Goal: Task Accomplishment & Management: Use online tool/utility

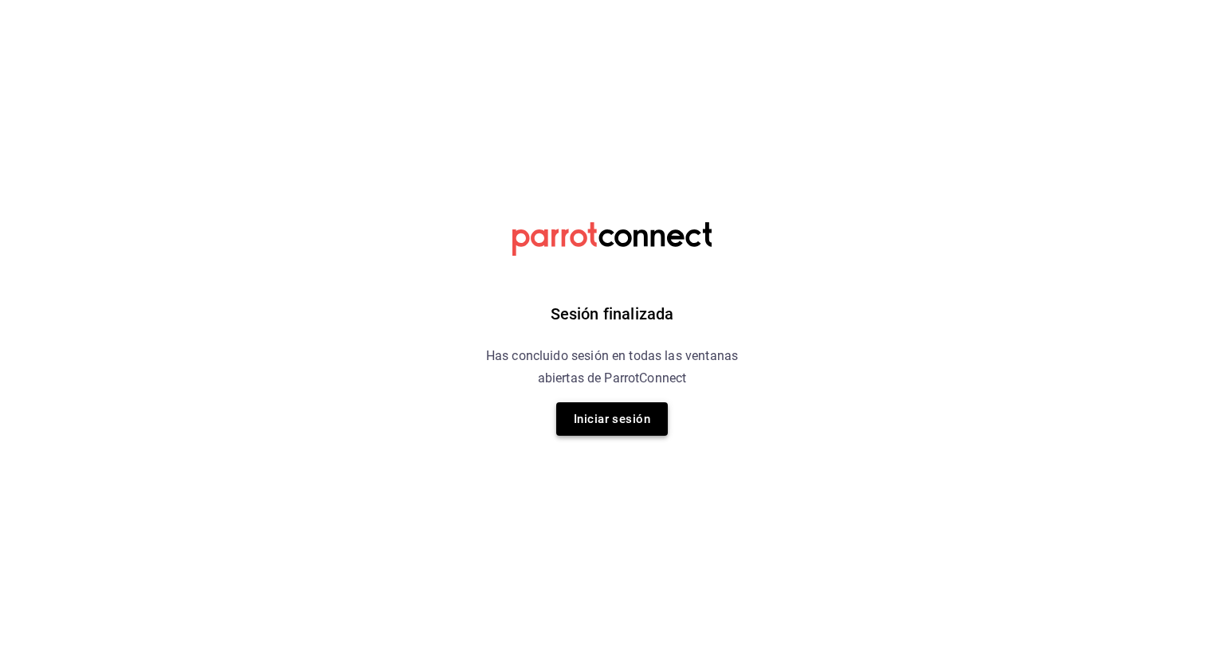
click at [622, 426] on button "Iniciar sesión" at bounding box center [612, 418] width 112 height 33
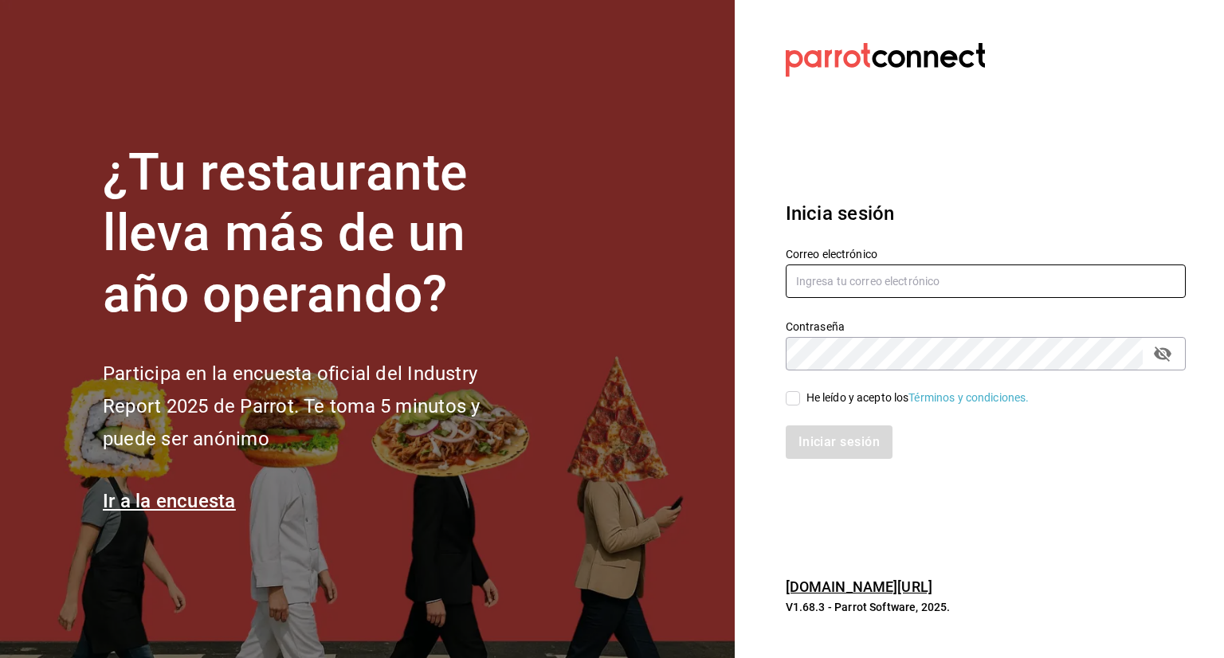
click at [901, 292] on input "text" at bounding box center [986, 281] width 400 height 33
type input "yimbistro@gmail.com"
click at [788, 394] on input "He leído y acepto los Términos y condiciones." at bounding box center [793, 398] width 14 height 14
checkbox input "true"
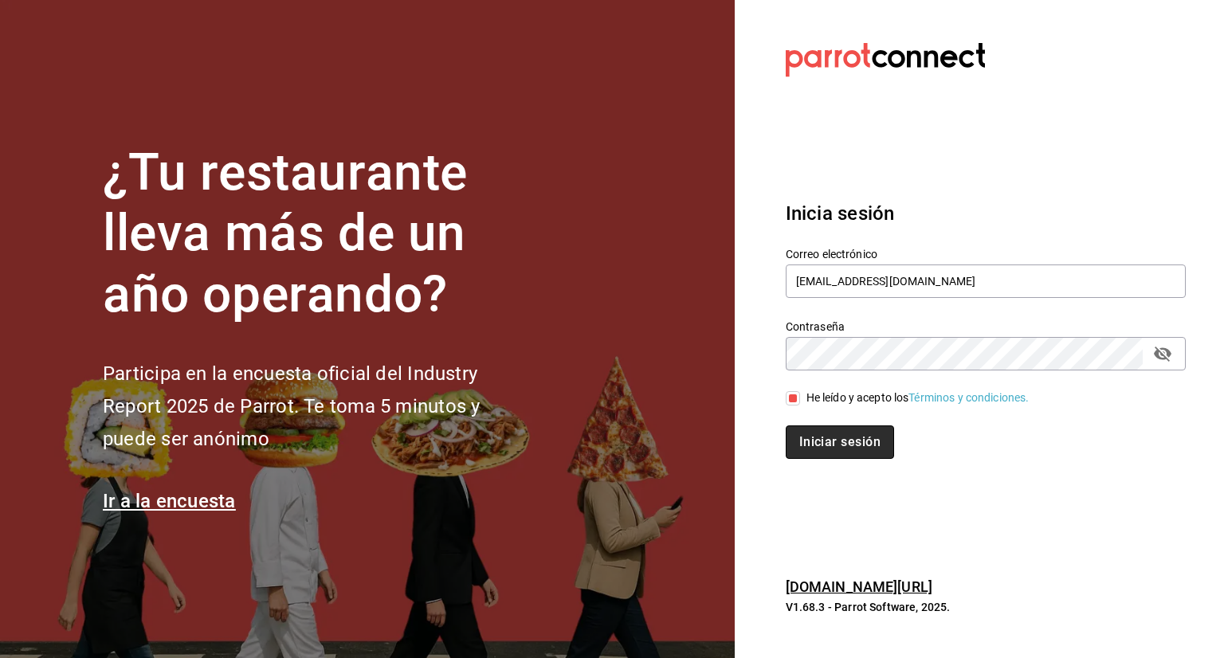
click at [807, 426] on button "Iniciar sesión" at bounding box center [840, 442] width 108 height 33
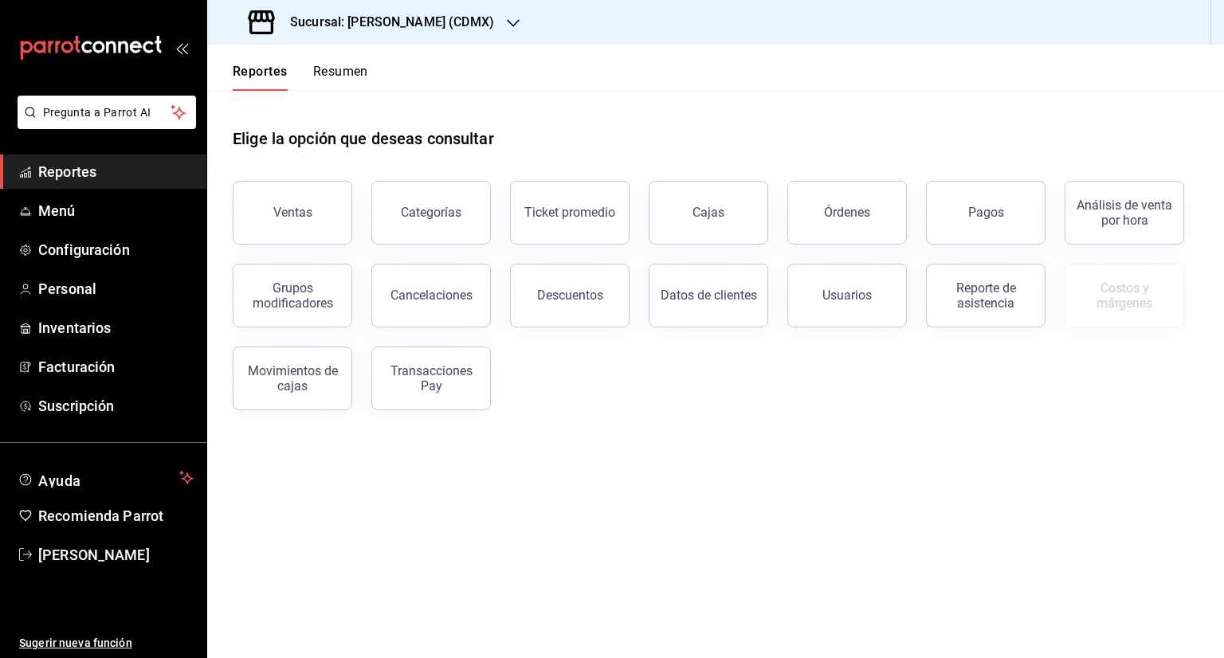
drag, startPoint x: 327, startPoint y: 206, endPoint x: 497, endPoint y: 288, distance: 188.9
click at [327, 206] on button "Ventas" at bounding box center [293, 213] width 120 height 64
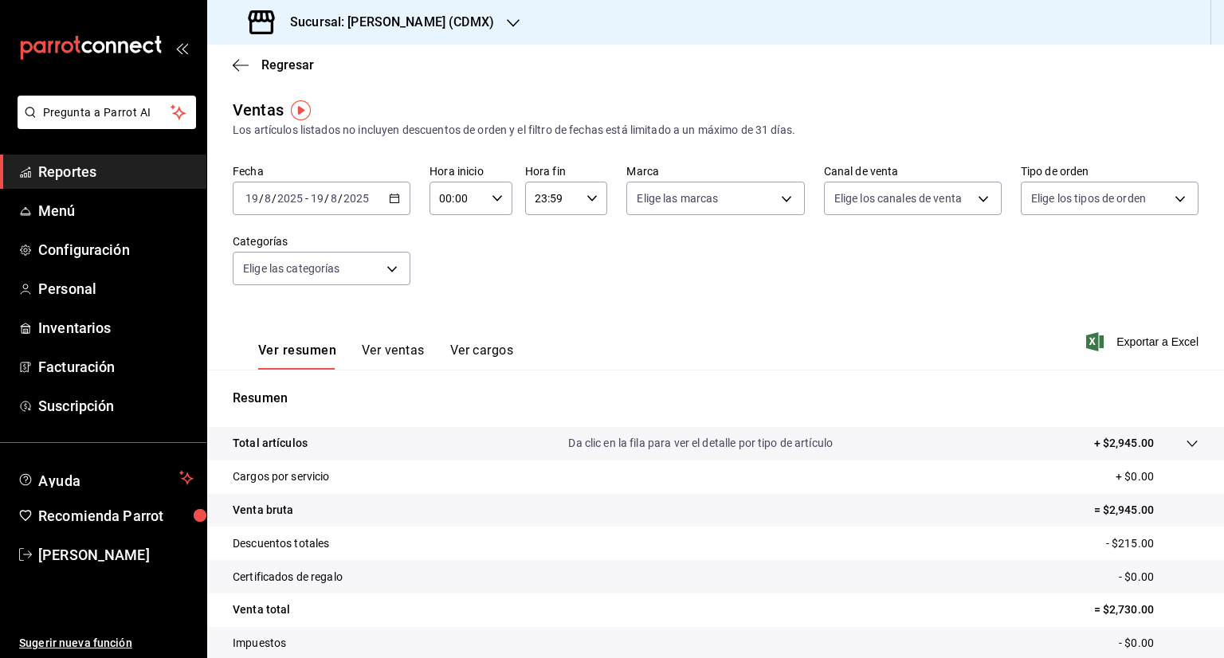
click at [389, 351] on button "Ver ventas" at bounding box center [393, 356] width 63 height 27
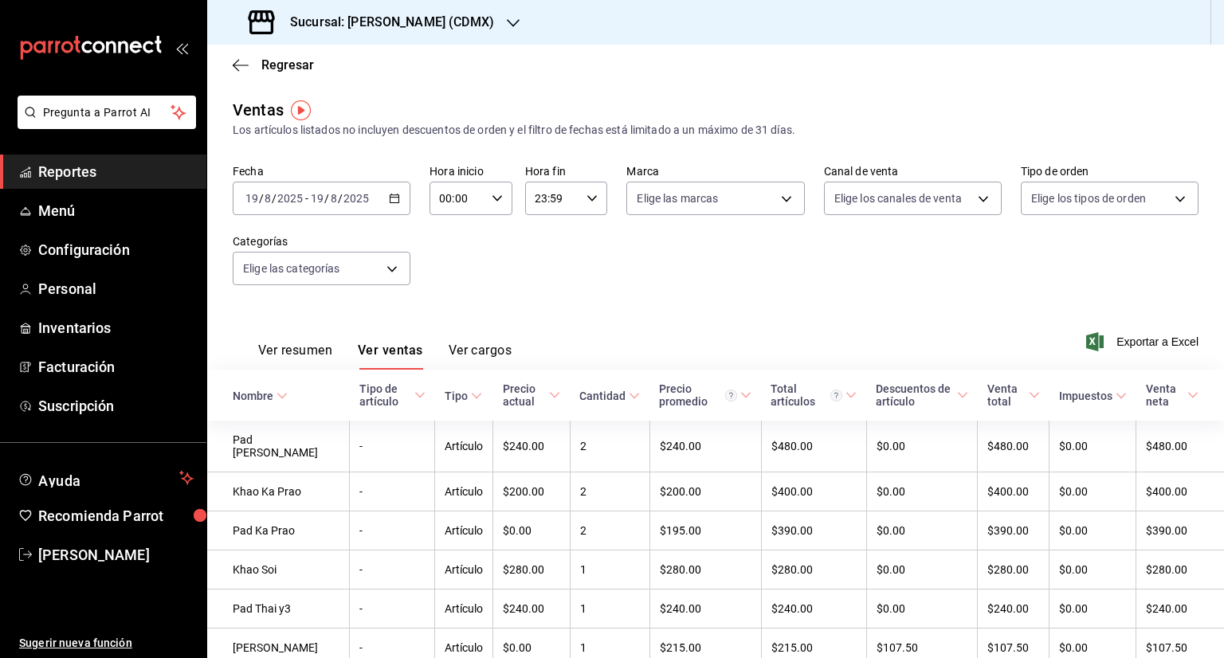
click at [312, 344] on button "Ver resumen" at bounding box center [295, 356] width 74 height 27
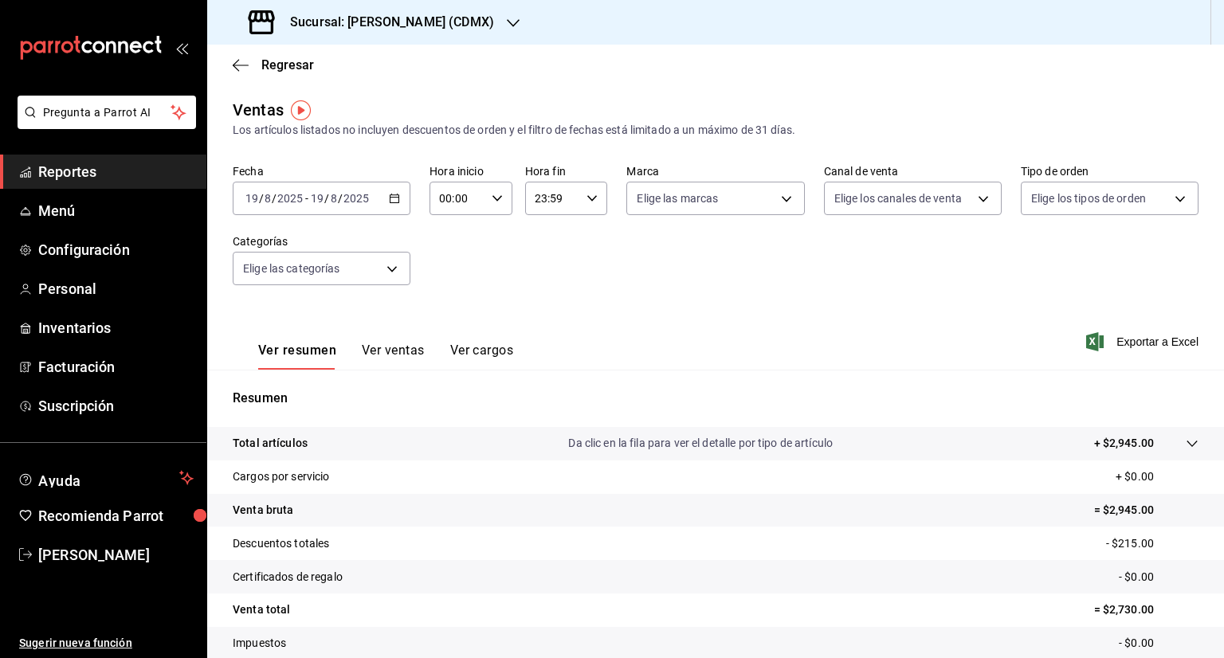
click at [387, 17] on h3 "Sucursal: Yim Thai (CDMX)" at bounding box center [385, 22] width 217 height 19
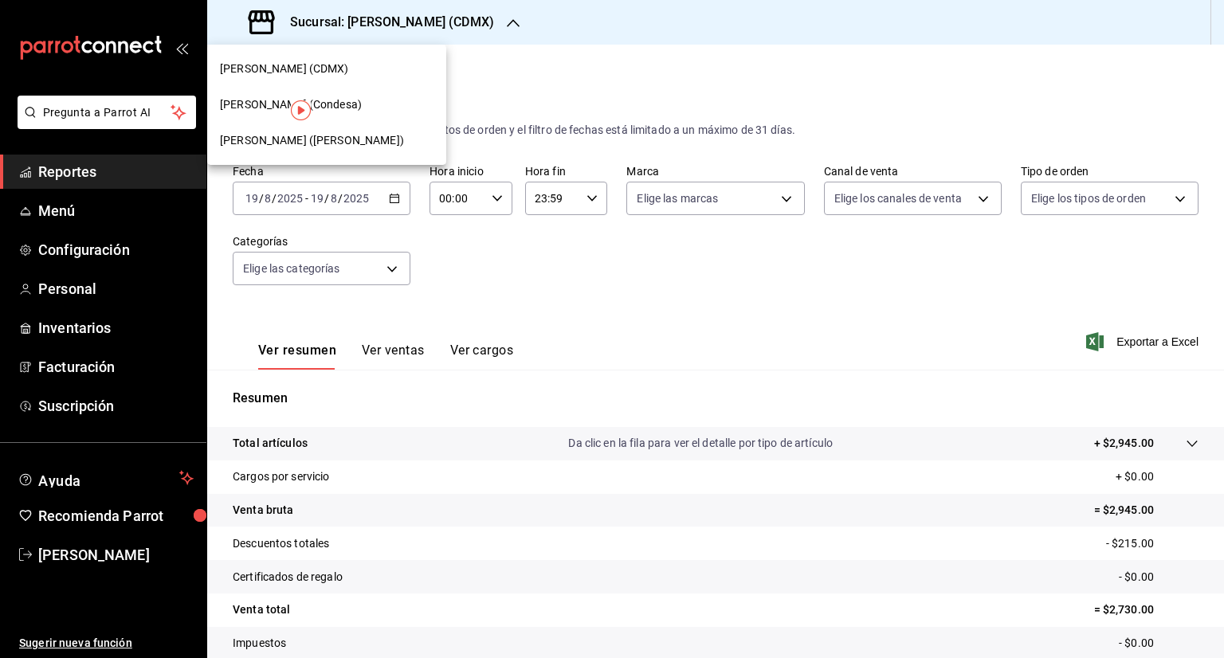
click at [353, 114] on div "Yim Thai (Condesa)" at bounding box center [326, 105] width 239 height 36
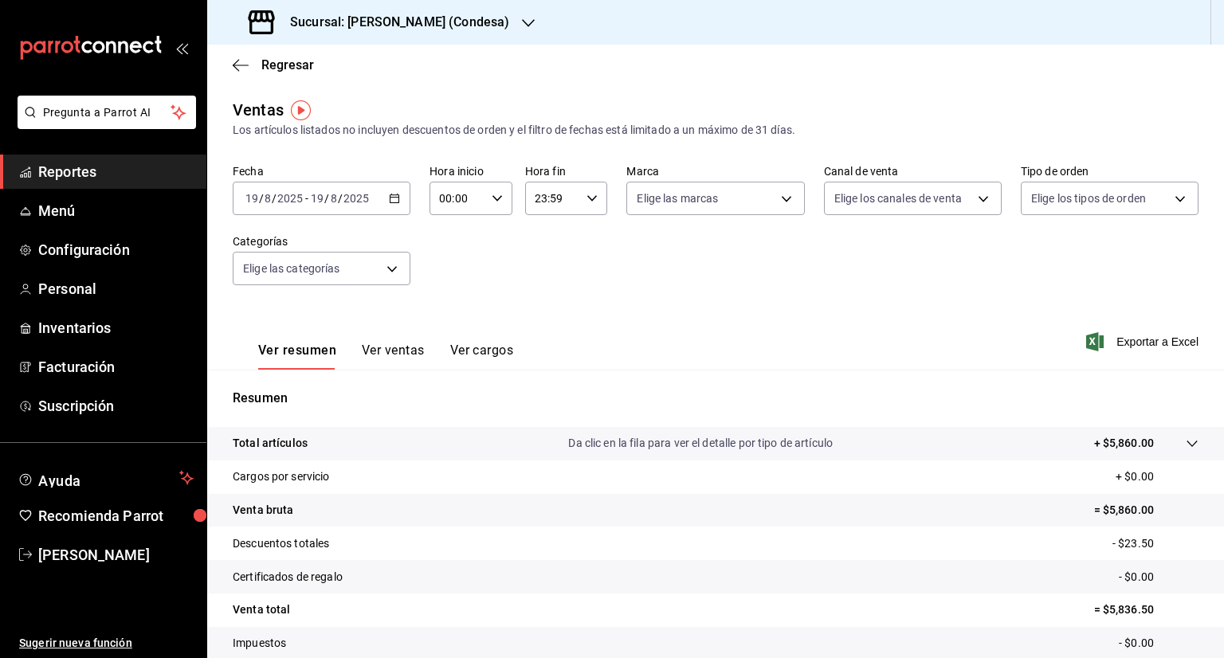
click at [440, 33] on div "Sucursal: Yim Thai (Condesa)" at bounding box center [380, 22] width 321 height 45
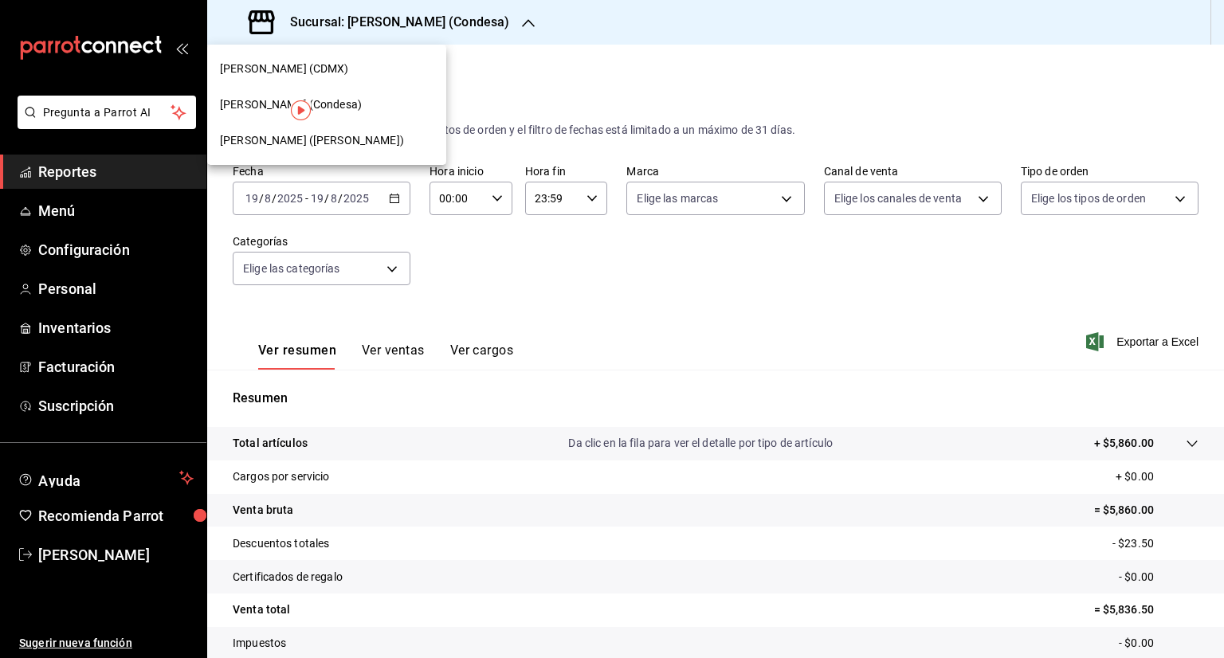
click at [335, 141] on div "Yim Thai (Del Valle)" at bounding box center [327, 140] width 214 height 17
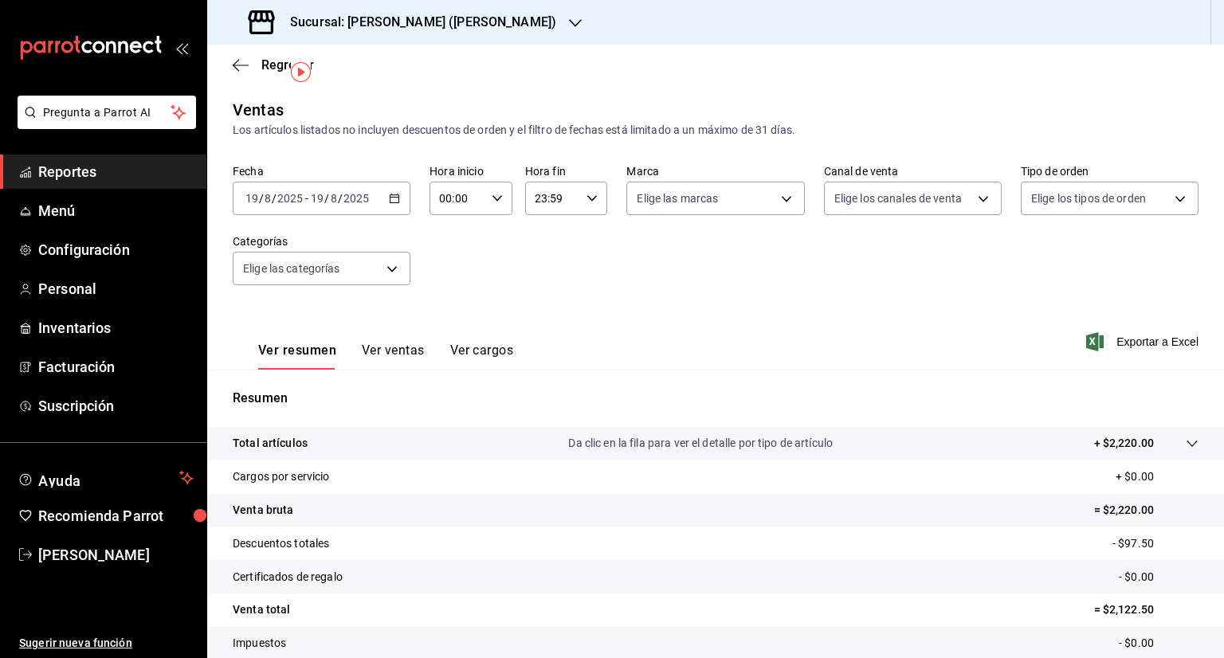
scroll to position [105, 0]
